Goal: Information Seeking & Learning: Learn about a topic

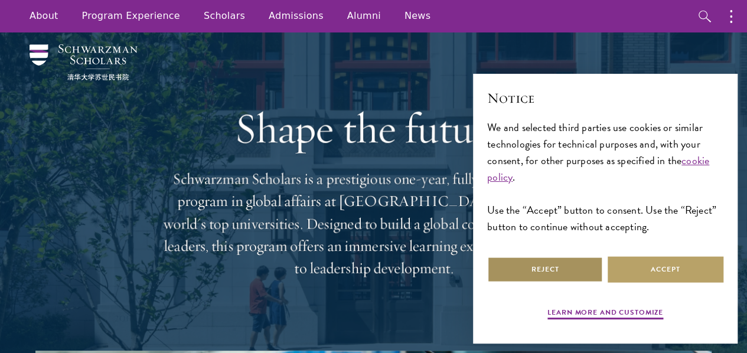
click at [546, 269] on button "Reject" at bounding box center [545, 269] width 116 height 27
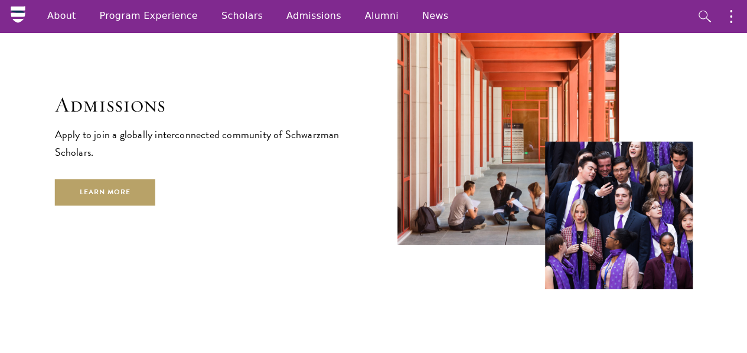
scroll to position [1839, 0]
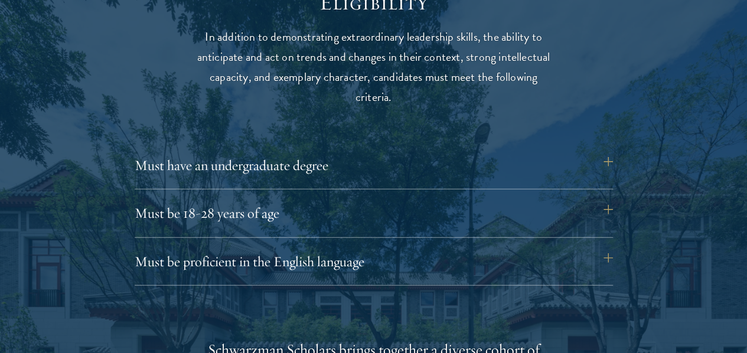
scroll to position [1597, 0]
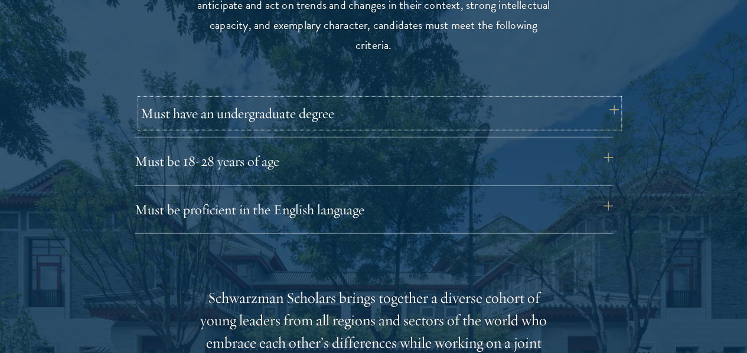
click at [579, 100] on button "Must have an undergraduate degree" at bounding box center [380, 113] width 478 height 28
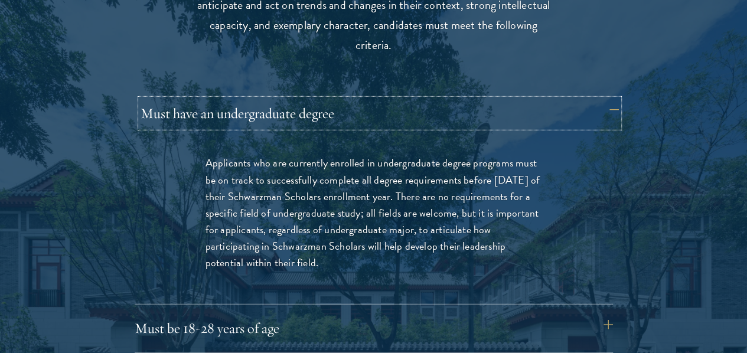
click at [579, 100] on button "Must have an undergraduate degree" at bounding box center [380, 113] width 478 height 28
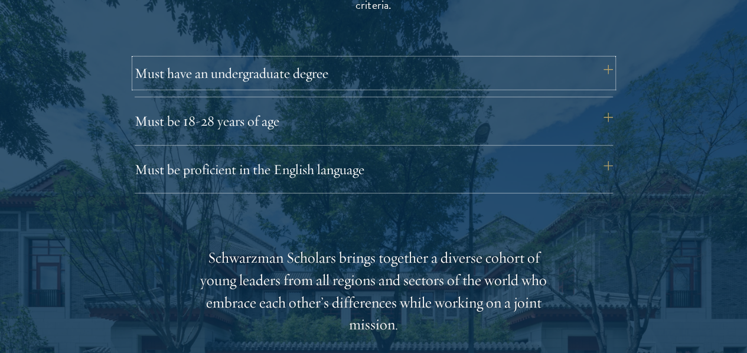
scroll to position [1695, 0]
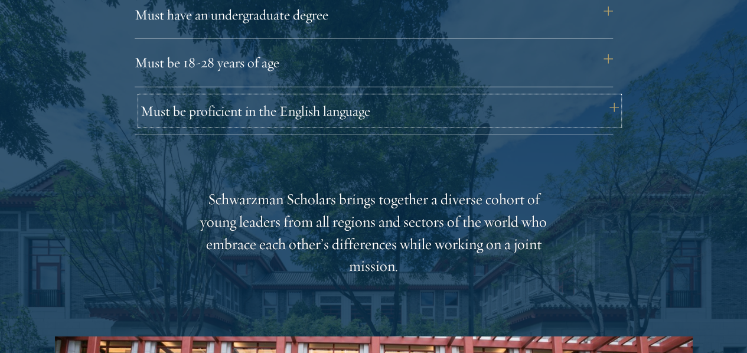
click at [519, 97] on button "Must be proficient in the English language" at bounding box center [380, 111] width 478 height 28
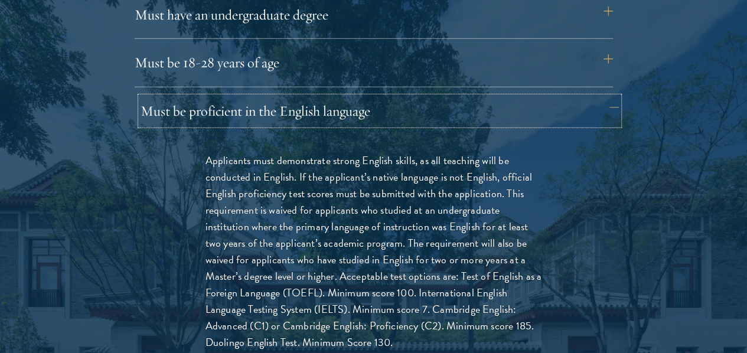
click at [519, 97] on button "Must be proficient in the English language" at bounding box center [380, 111] width 478 height 28
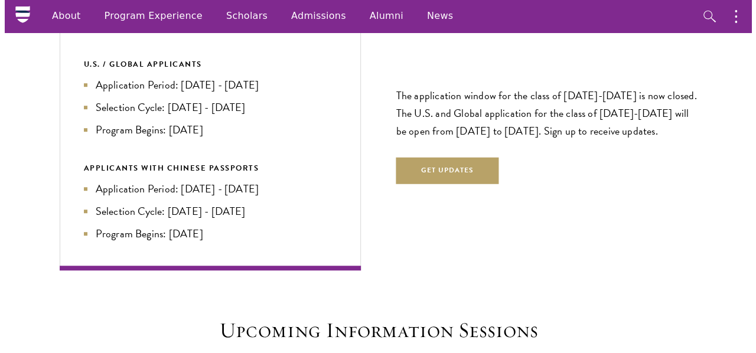
scroll to position [2528, 0]
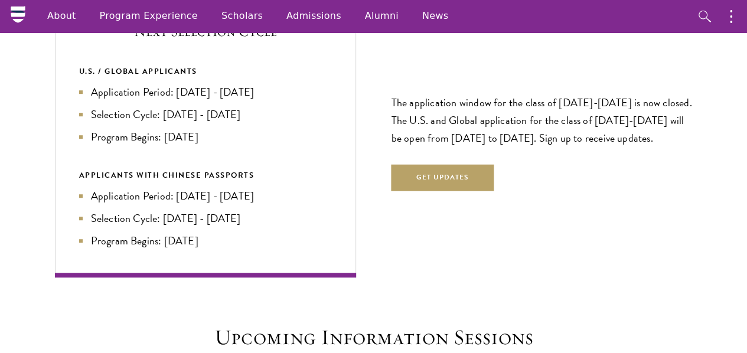
drag, startPoint x: 465, startPoint y: 140, endPoint x: 439, endPoint y: 188, distance: 54.9
click at [439, 188] on div "The application window for the class of 2026-2027 is now closed. The U.S. and G…" at bounding box center [541, 137] width 301 height 179
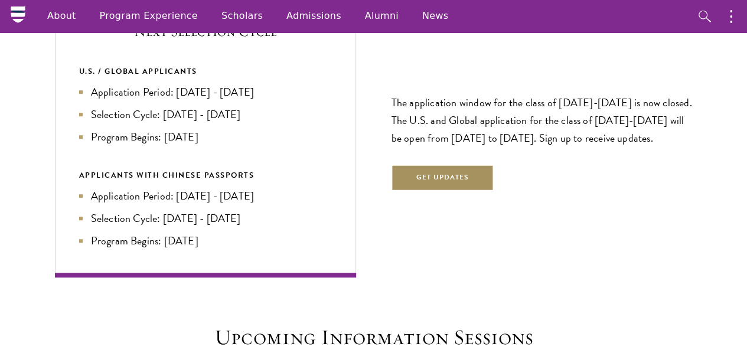
click at [449, 165] on button "Get Updates" at bounding box center [442, 178] width 103 height 27
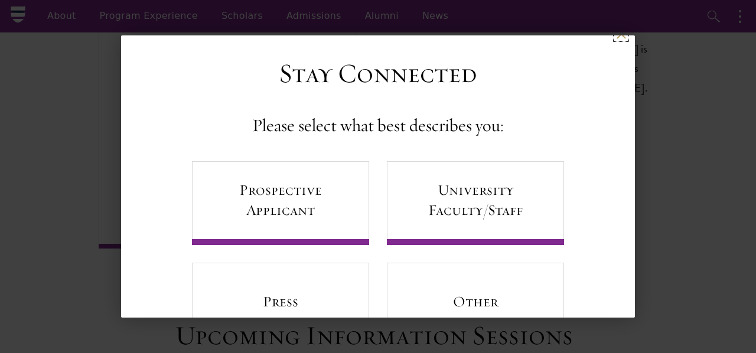
scroll to position [12, 0]
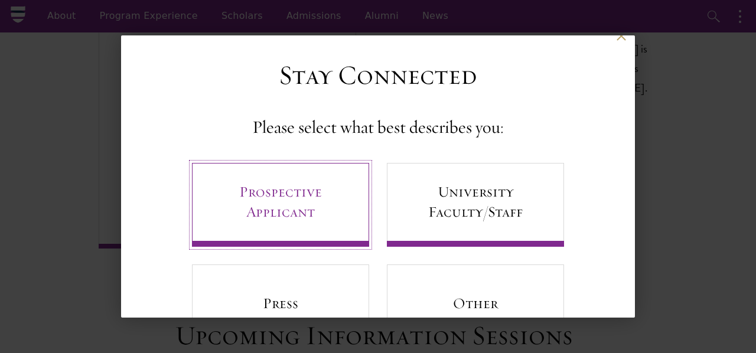
click at [311, 223] on link "Prospective Applicant" at bounding box center [280, 205] width 177 height 84
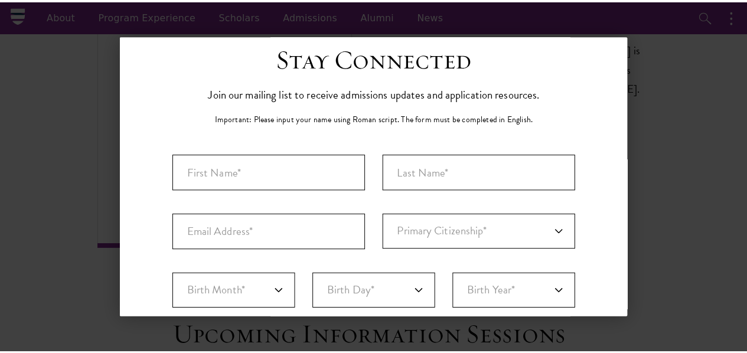
scroll to position [0, 0]
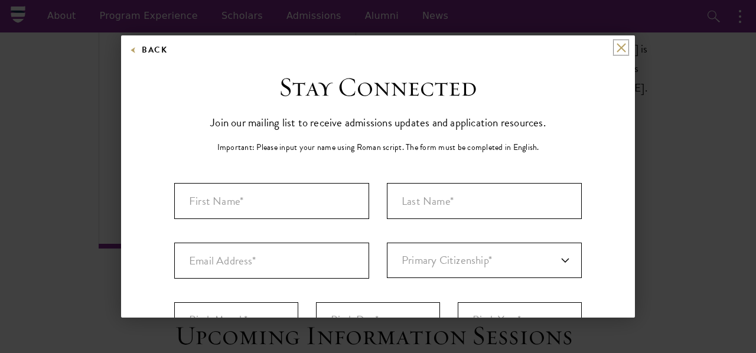
click at [616, 47] on button at bounding box center [621, 48] width 10 height 10
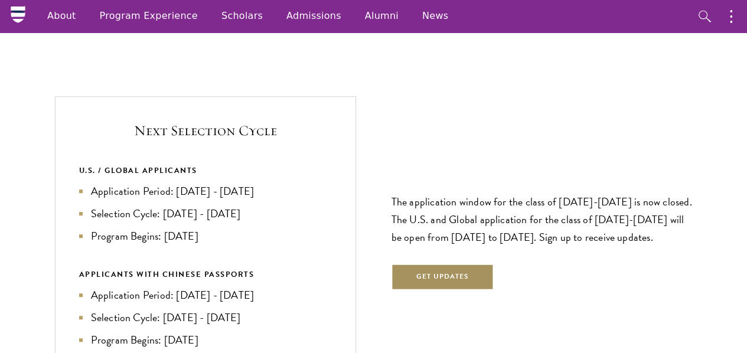
scroll to position [2422, 0]
